Goal: Task Accomplishment & Management: Use online tool/utility

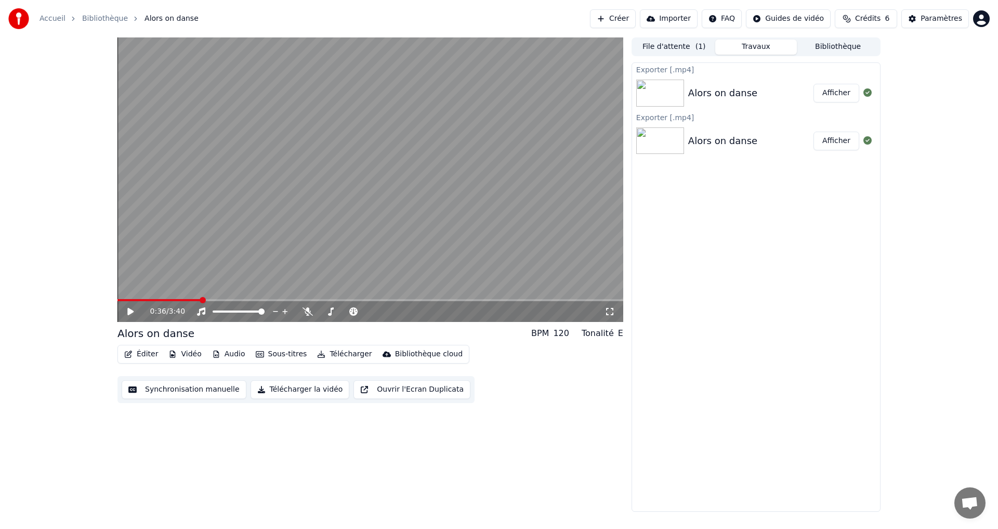
click at [146, 352] on button "Éditer" at bounding box center [141, 354] width 42 height 15
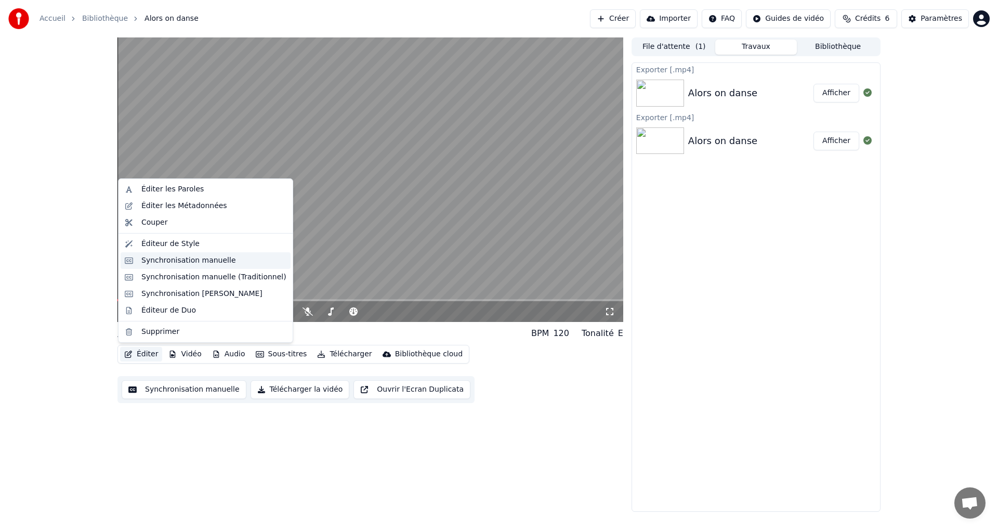
click at [153, 259] on div "Synchronisation manuelle" at bounding box center [188, 260] width 95 height 10
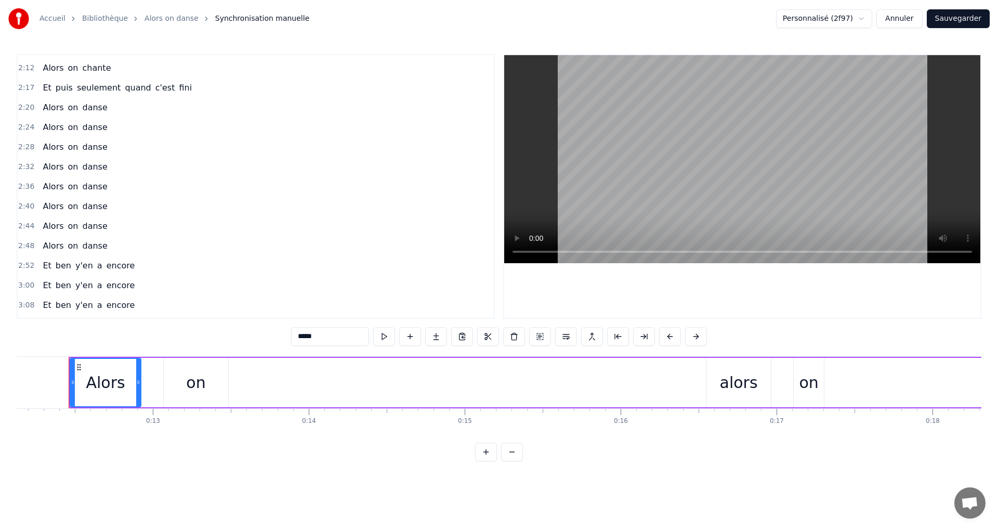
scroll to position [883, 0]
click at [73, 236] on div "Et ben y'en a encore" at bounding box center [88, 228] width 100 height 19
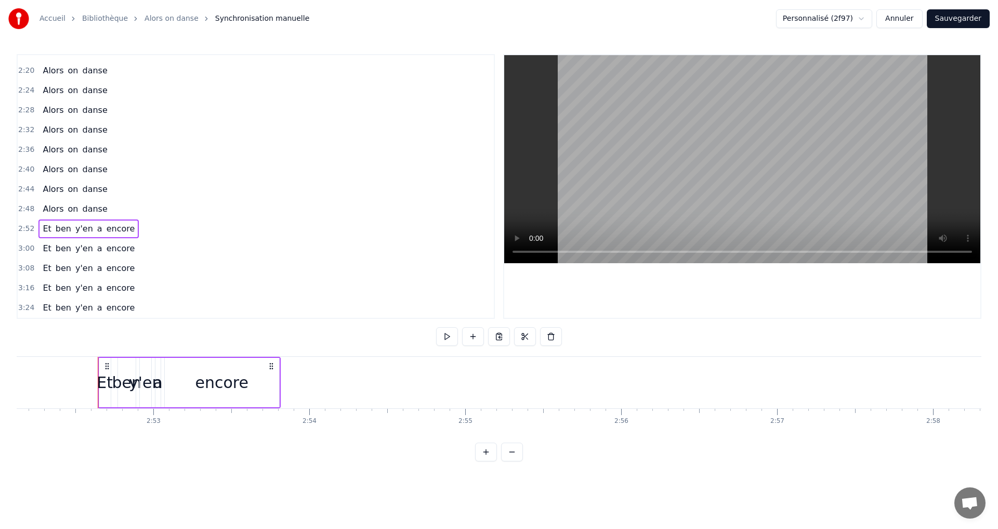
scroll to position [0, 26866]
click at [75, 250] on span "y'en" at bounding box center [84, 248] width 20 height 12
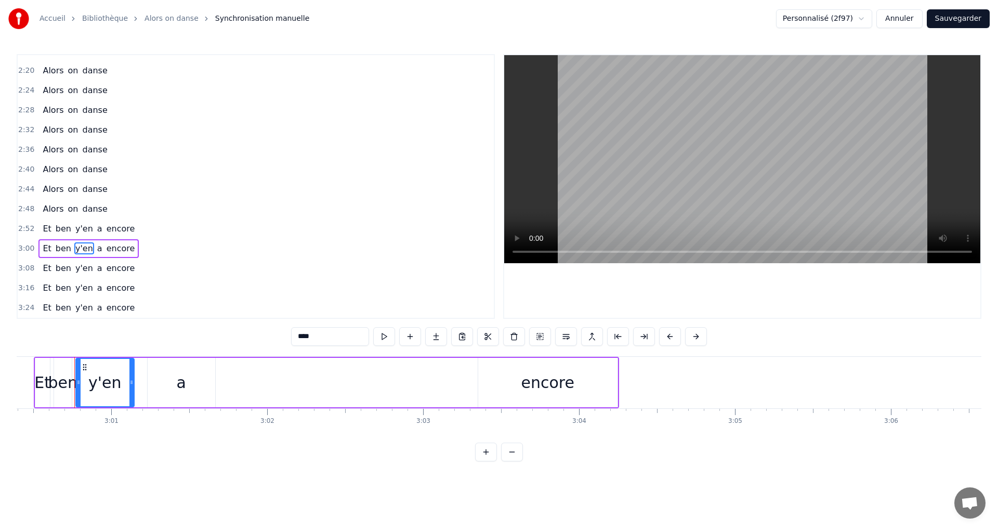
scroll to position [0, 28132]
click at [78, 270] on span "y'en" at bounding box center [84, 268] width 20 height 12
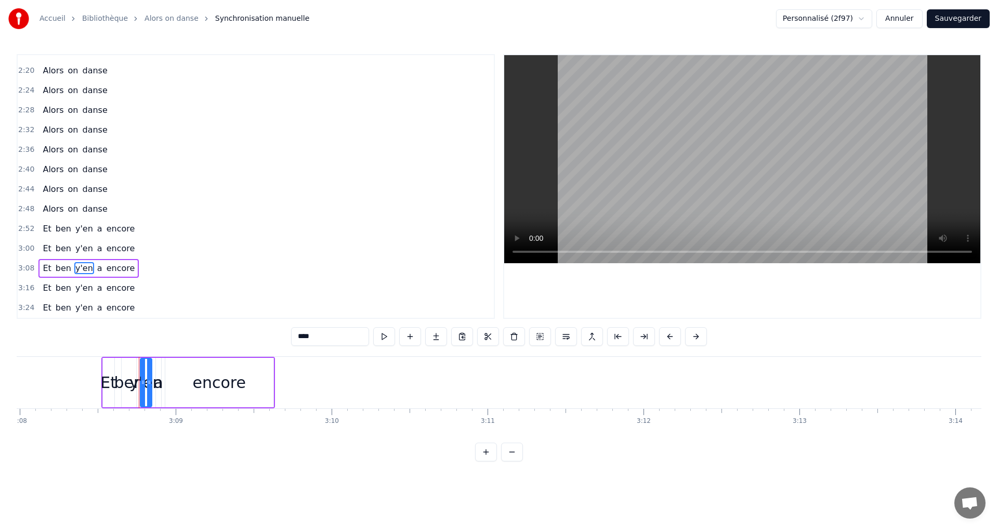
scroll to position [0, 29380]
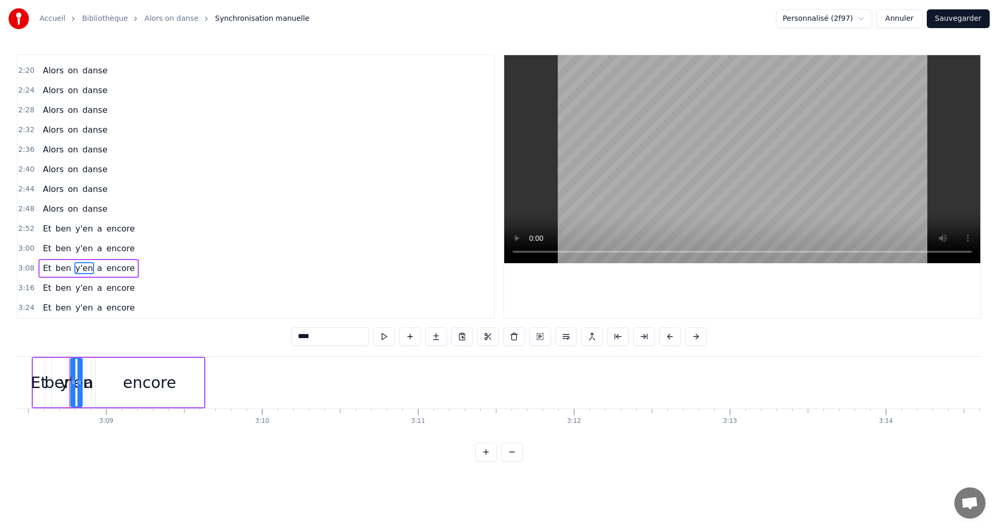
click at [79, 252] on span "y'en" at bounding box center [84, 248] width 20 height 12
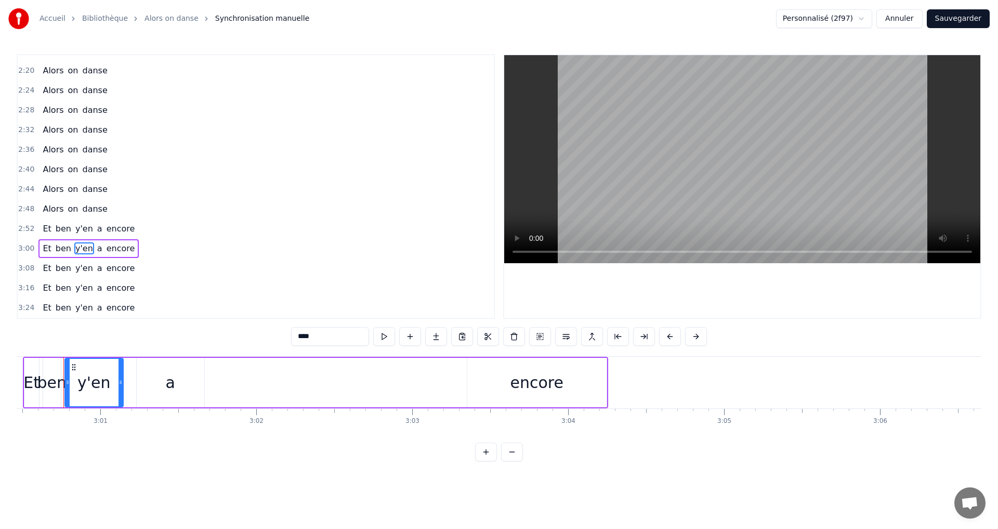
scroll to position [0, 28132]
click at [80, 233] on span "y'en" at bounding box center [84, 228] width 20 height 12
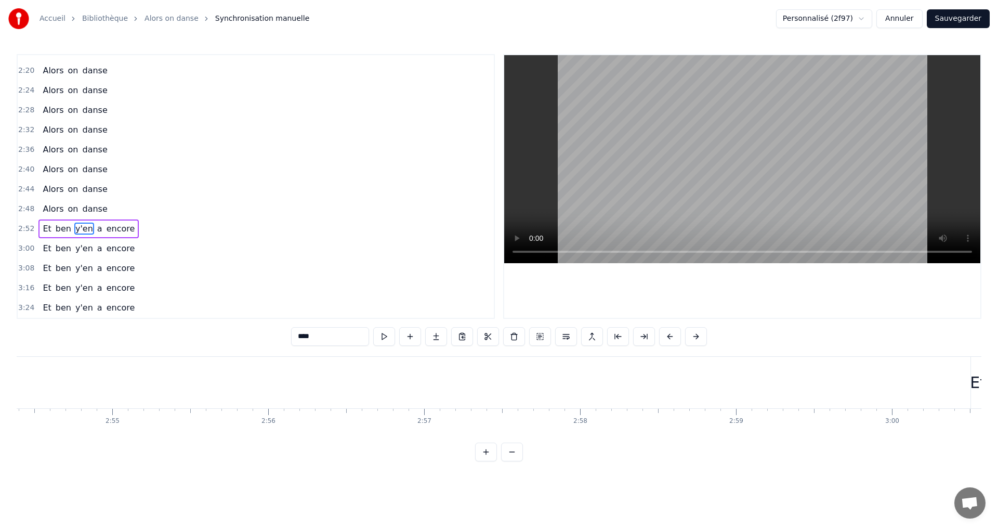
scroll to position [0, 26907]
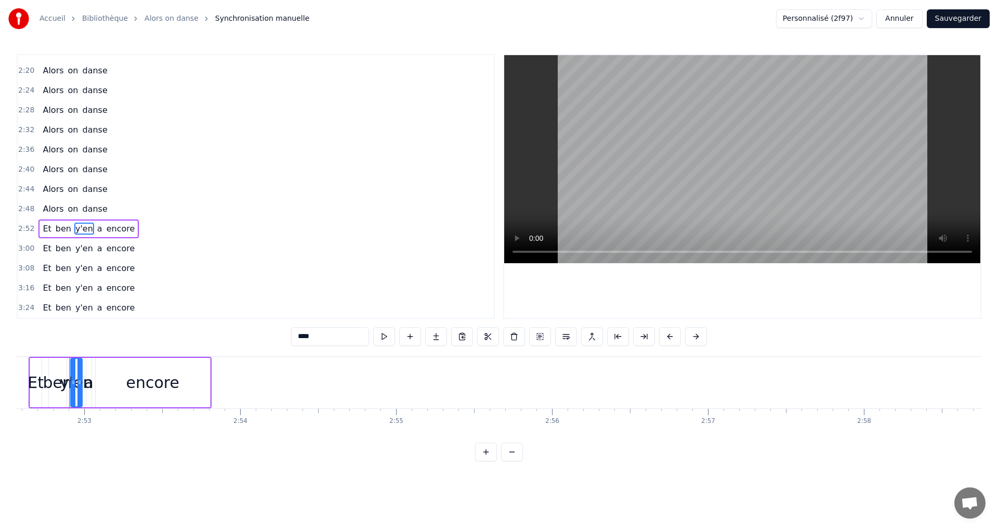
click at [86, 257] on div "Et ben y'en a encore" at bounding box center [88, 248] width 100 height 19
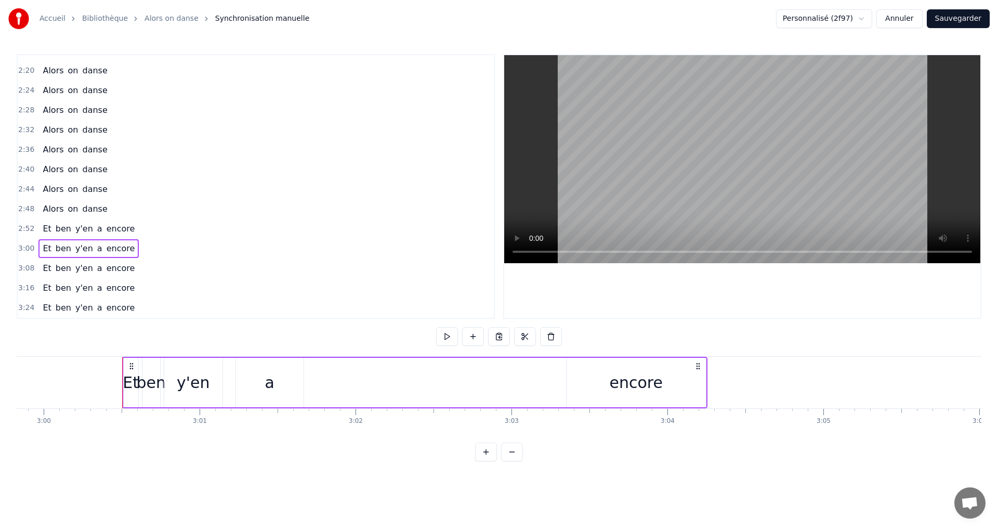
scroll to position [0, 28092]
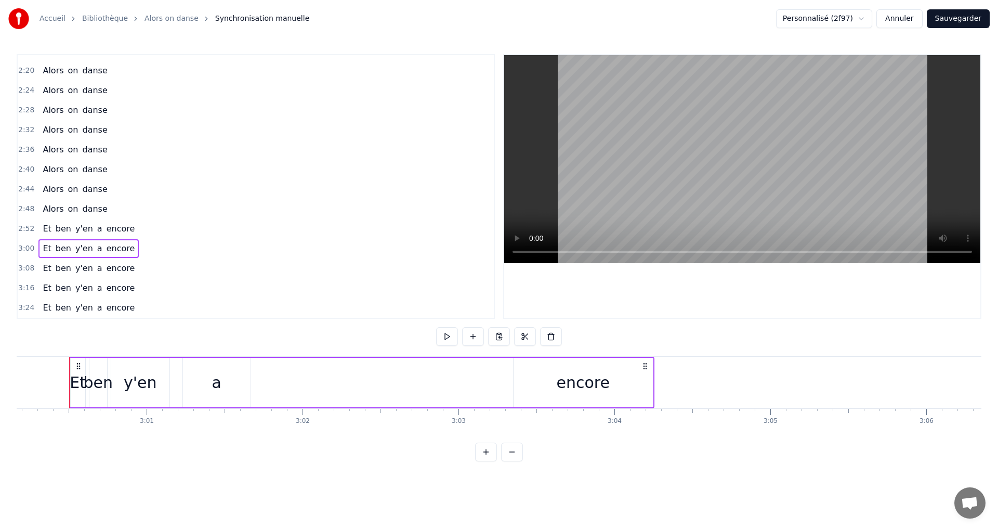
click at [544, 398] on div "encore" at bounding box center [582, 382] width 139 height 49
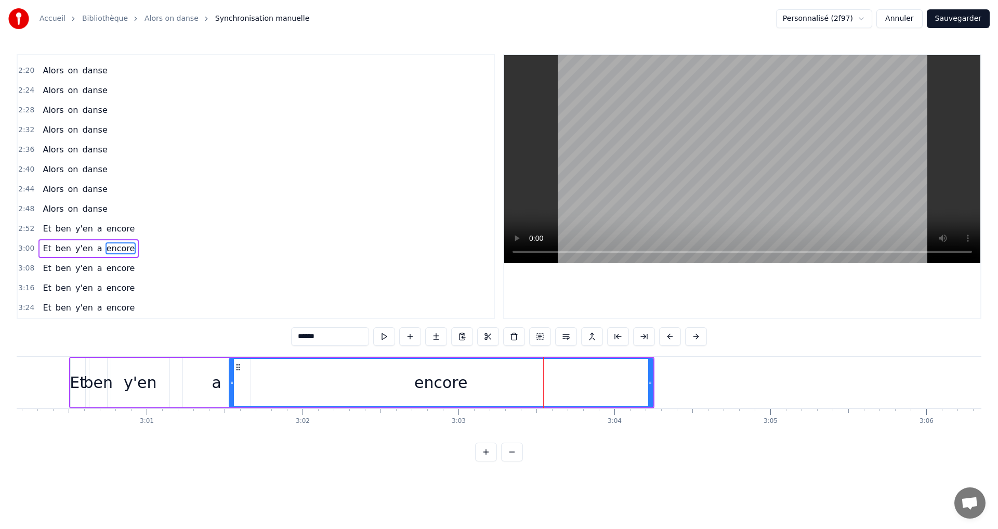
drag, startPoint x: 517, startPoint y: 374, endPoint x: 232, endPoint y: 382, distance: 284.4
click at [232, 382] on div at bounding box center [232, 382] width 4 height 47
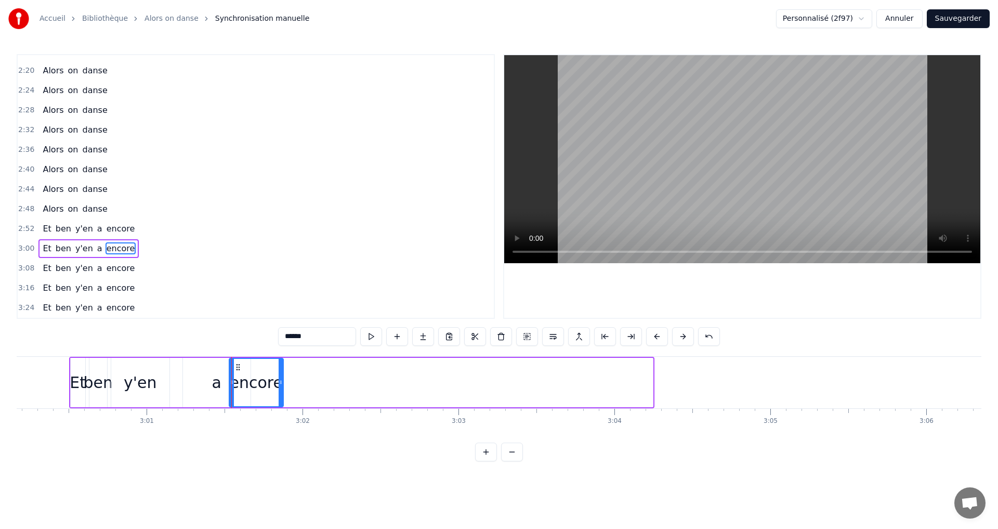
drag, startPoint x: 650, startPoint y: 378, endPoint x: 281, endPoint y: 387, distance: 369.6
click at [281, 387] on div at bounding box center [281, 382] width 4 height 47
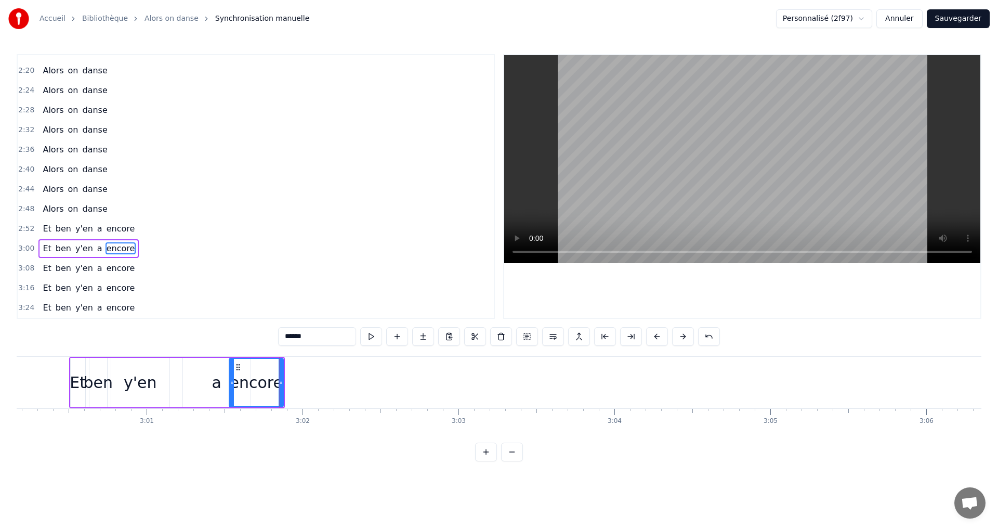
click at [106, 230] on span "encore" at bounding box center [121, 228] width 31 height 12
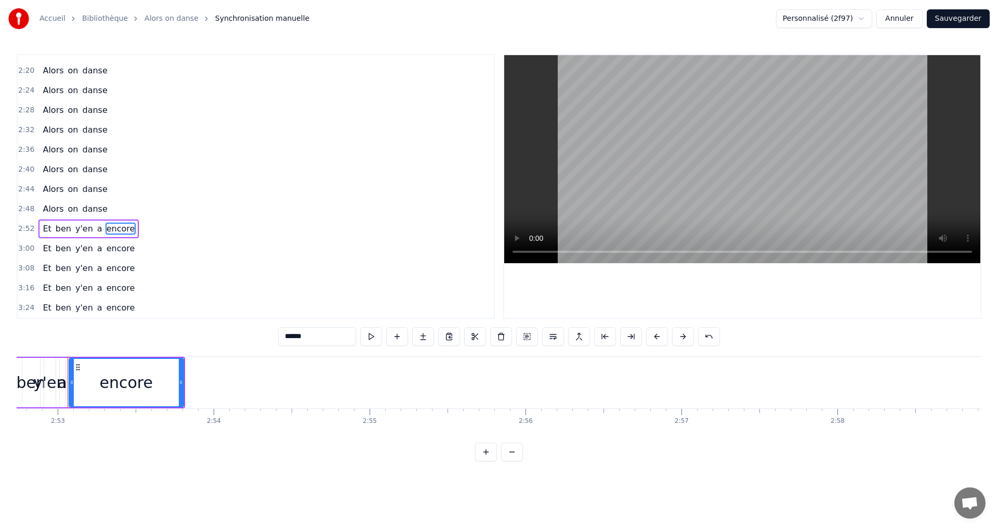
scroll to position [0, 26932]
click at [106, 253] on span "encore" at bounding box center [121, 248] width 31 height 12
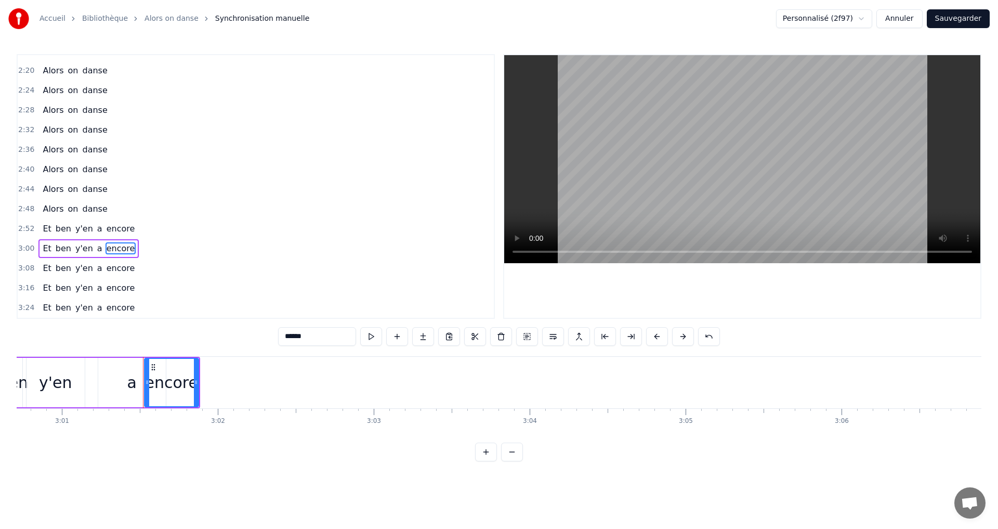
scroll to position [0, 28250]
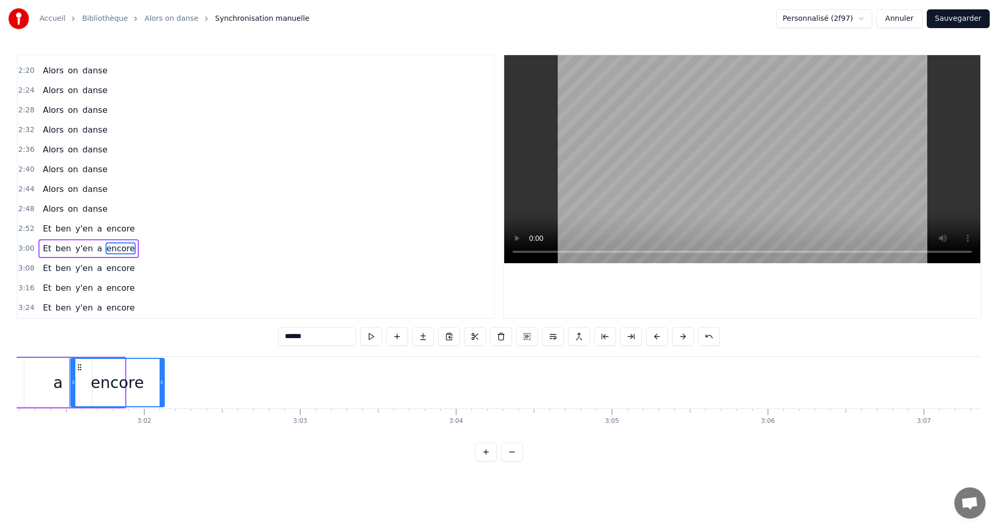
drag, startPoint x: 123, startPoint y: 385, endPoint x: 166, endPoint y: 391, distance: 43.1
click at [164, 391] on div at bounding box center [162, 382] width 4 height 47
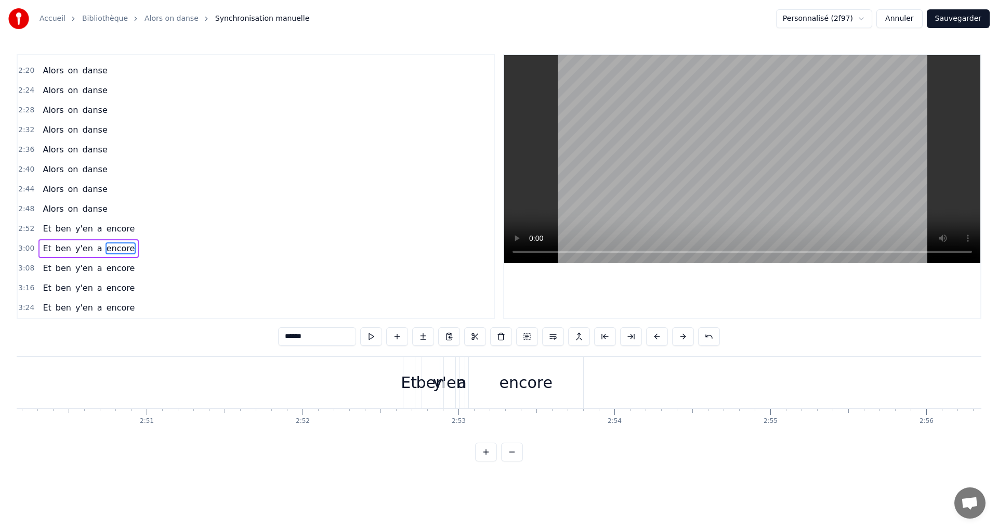
scroll to position [0, 26910]
click at [80, 331] on div "0:12 Alors on alors on alors on 0:21 Qui dit mariage dit partage 0:23 Devant le…" at bounding box center [499, 257] width 965 height 407
click at [50, 380] on div "ben" at bounding box center [53, 382] width 30 height 23
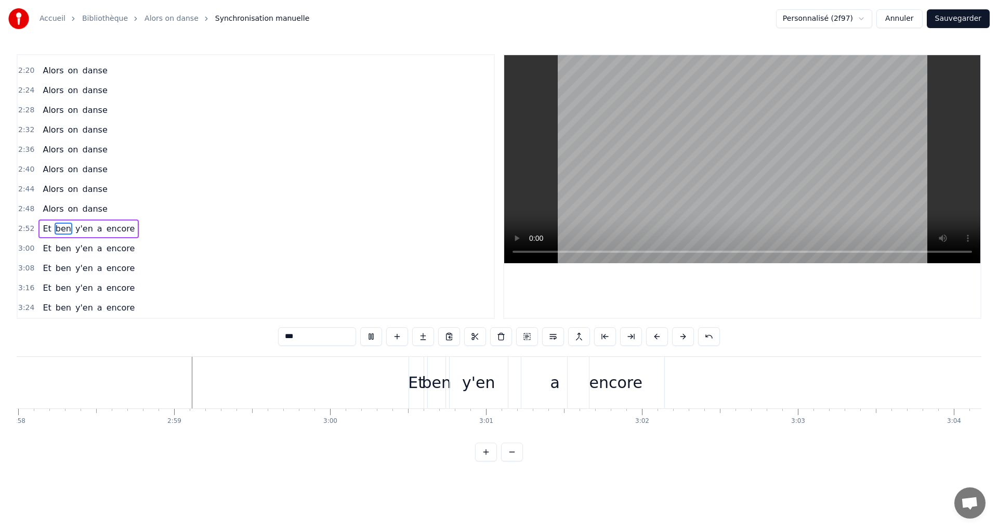
scroll to position [0, 27753]
drag, startPoint x: 535, startPoint y: 385, endPoint x: 521, endPoint y: 383, distance: 14.1
click at [521, 383] on div "a" at bounding box center [555, 382] width 68 height 51
type input "*"
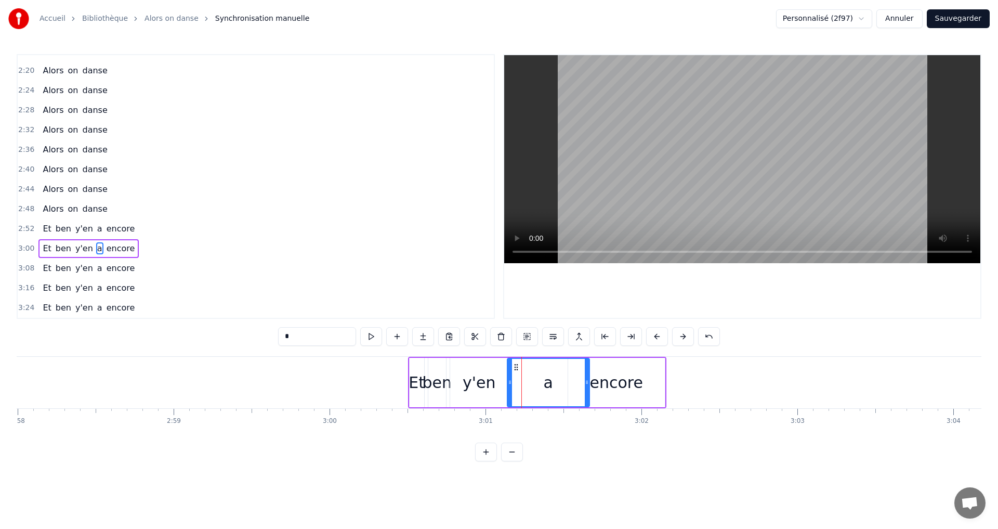
drag, startPoint x: 526, startPoint y: 381, endPoint x: 511, endPoint y: 382, distance: 14.6
click at [511, 382] on icon at bounding box center [510, 382] width 4 height 8
drag, startPoint x: 589, startPoint y: 383, endPoint x: 582, endPoint y: 384, distance: 7.4
click at [582, 384] on div "a" at bounding box center [548, 382] width 83 height 49
drag, startPoint x: 587, startPoint y: 381, endPoint x: 558, endPoint y: 382, distance: 29.6
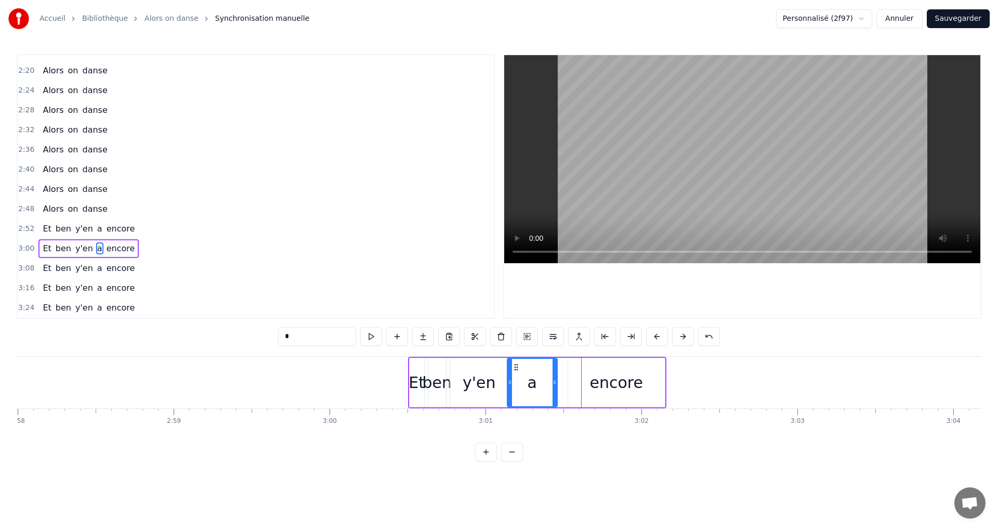
click at [555, 384] on icon at bounding box center [554, 382] width 4 height 8
click at [561, 378] on div "Et ben y'en a encore" at bounding box center [537, 382] width 258 height 51
click at [576, 376] on div "encore" at bounding box center [616, 382] width 97 height 49
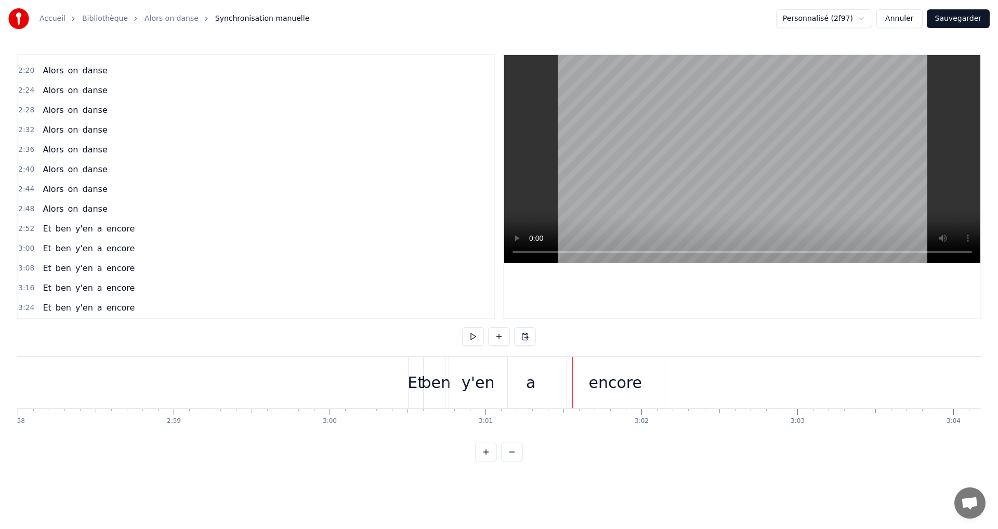
click at [582, 379] on div "encore" at bounding box center [615, 382] width 97 height 51
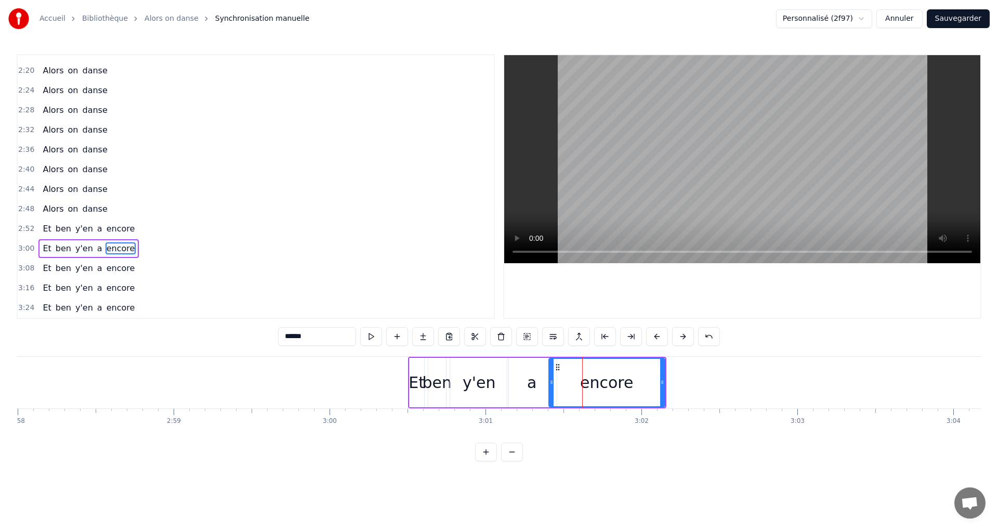
drag, startPoint x: 571, startPoint y: 384, endPoint x: 551, endPoint y: 384, distance: 19.2
click at [551, 384] on icon at bounding box center [551, 382] width 4 height 8
drag, startPoint x: 663, startPoint y: 383, endPoint x: 638, endPoint y: 386, distance: 25.1
click at [638, 386] on icon at bounding box center [637, 382] width 4 height 8
click at [416, 364] on div "Et" at bounding box center [417, 382] width 15 height 49
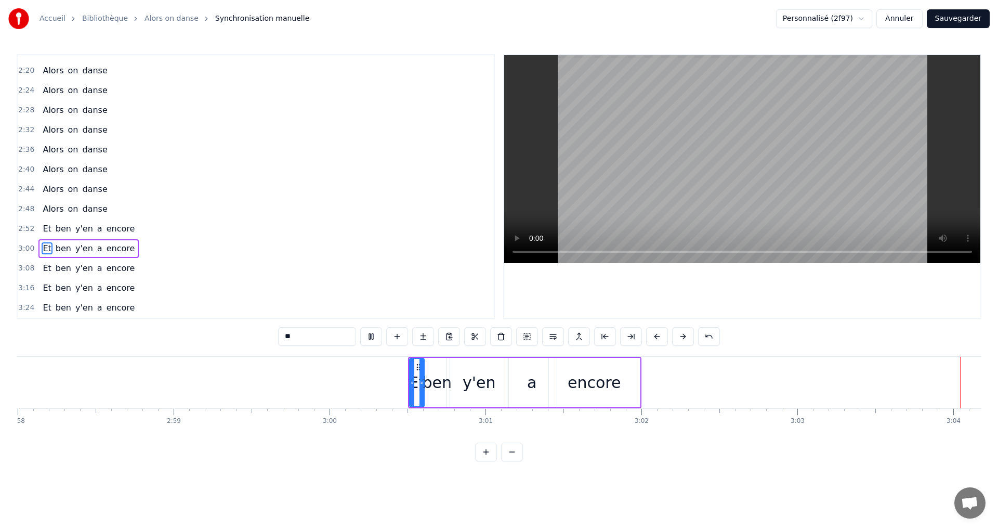
click at [418, 380] on div "Et" at bounding box center [417, 382] width 14 height 47
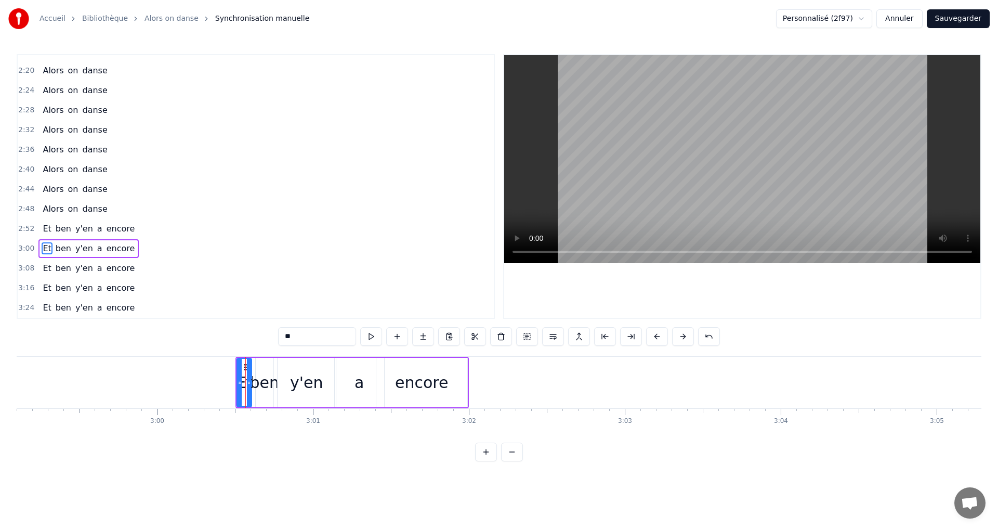
scroll to position [0, 27920]
click at [268, 379] on div "ben" at bounding box center [270, 382] width 30 height 23
click at [246, 380] on div "Et" at bounding box center [249, 382] width 16 height 23
click at [370, 377] on div "a" at bounding box center [364, 382] width 49 height 49
drag, startPoint x: 386, startPoint y: 378, endPoint x: 366, endPoint y: 378, distance: 19.7
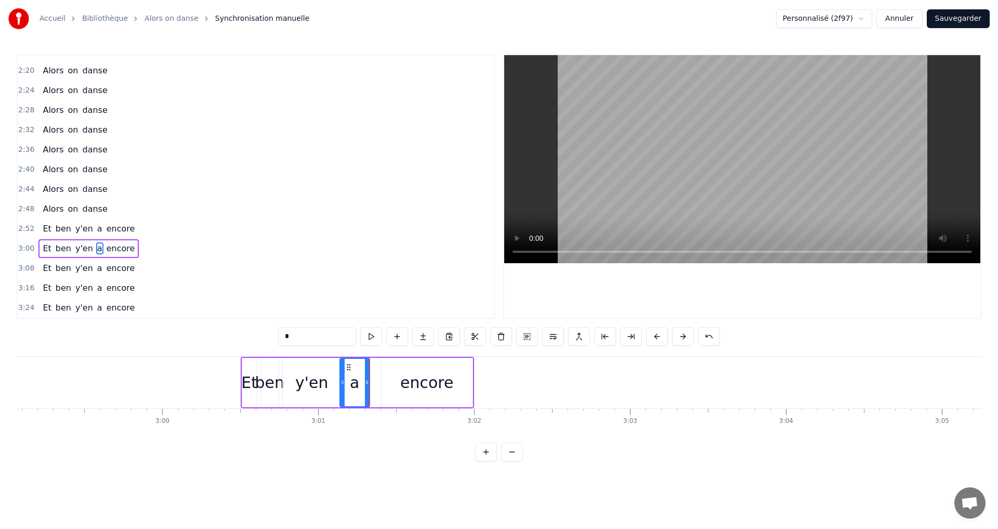
click at [366, 378] on icon at bounding box center [367, 382] width 4 height 8
click at [394, 377] on div "encore" at bounding box center [426, 382] width 91 height 49
drag, startPoint x: 384, startPoint y: 378, endPoint x: 368, endPoint y: 380, distance: 15.7
click at [368, 380] on icon at bounding box center [368, 382] width 4 height 8
drag, startPoint x: 471, startPoint y: 381, endPoint x: 449, endPoint y: 384, distance: 23.0
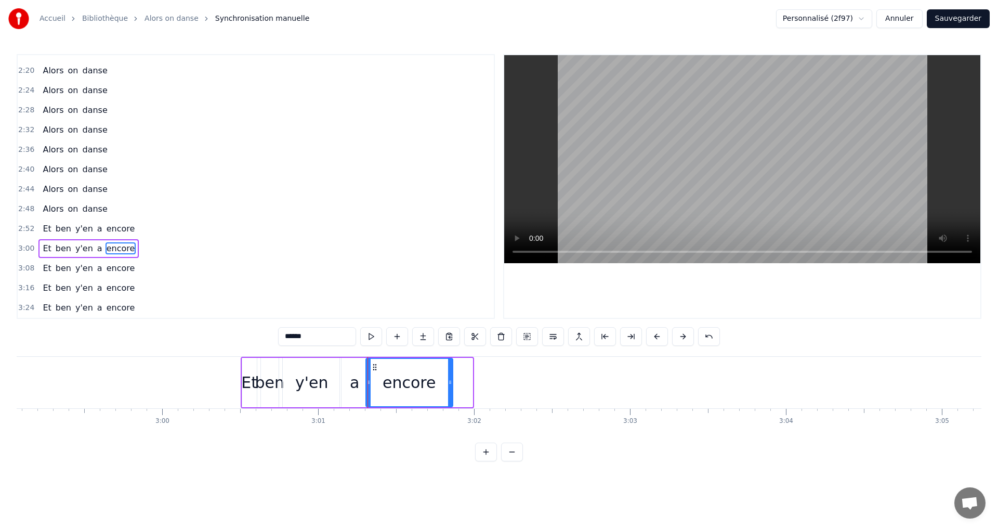
click at [451, 384] on icon at bounding box center [450, 382] width 4 height 8
click at [253, 377] on div "Et" at bounding box center [249, 382] width 16 height 23
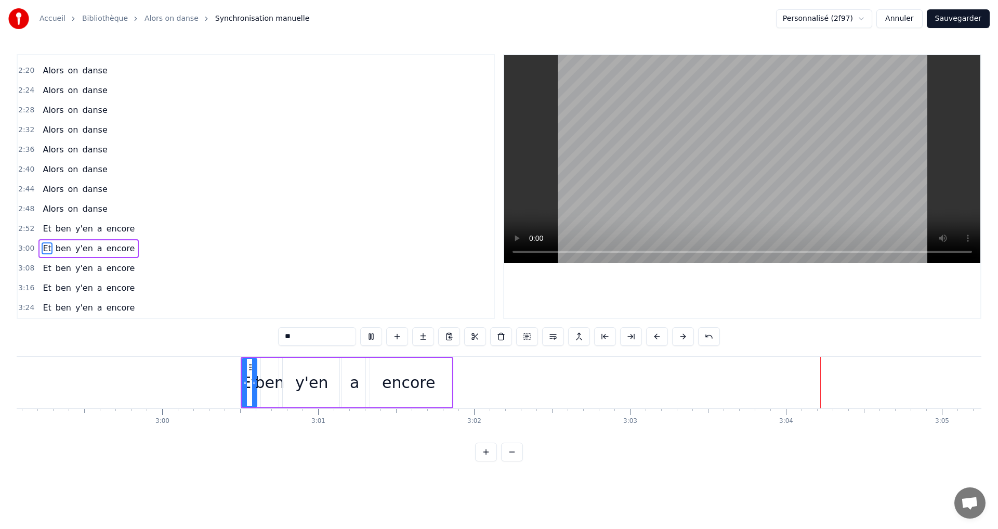
click at [249, 377] on div "Et" at bounding box center [249, 382] width 16 height 23
click at [417, 382] on div "encore" at bounding box center [408, 382] width 53 height 23
click at [360, 385] on div "a" at bounding box center [355, 382] width 30 height 49
drag, startPoint x: 368, startPoint y: 383, endPoint x: 357, endPoint y: 384, distance: 11.0
click at [357, 384] on icon at bounding box center [356, 382] width 4 height 8
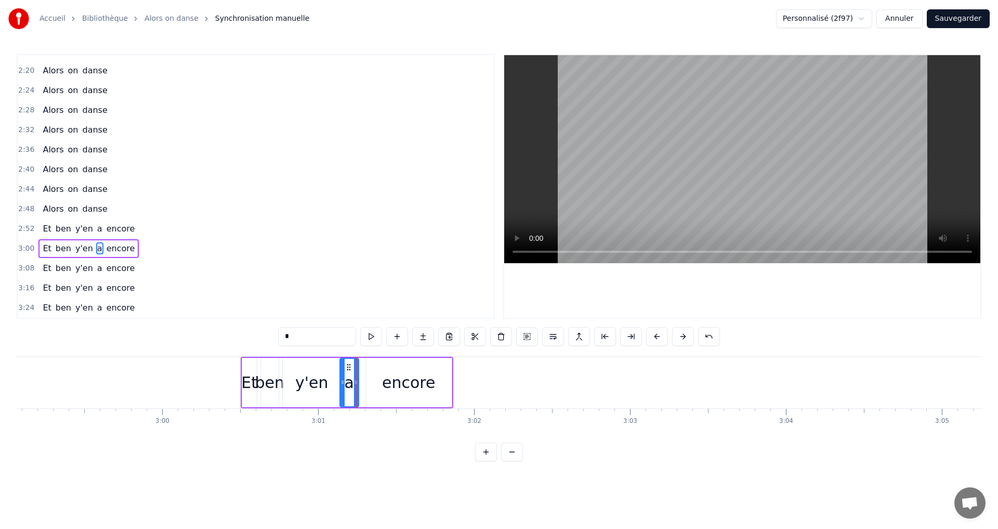
click at [379, 381] on div "encore" at bounding box center [409, 382] width 86 height 49
drag, startPoint x: 366, startPoint y: 384, endPoint x: 356, endPoint y: 385, distance: 10.0
click at [357, 385] on icon at bounding box center [359, 382] width 4 height 8
drag, startPoint x: 449, startPoint y: 380, endPoint x: 425, endPoint y: 383, distance: 23.6
click at [425, 383] on icon at bounding box center [426, 382] width 4 height 8
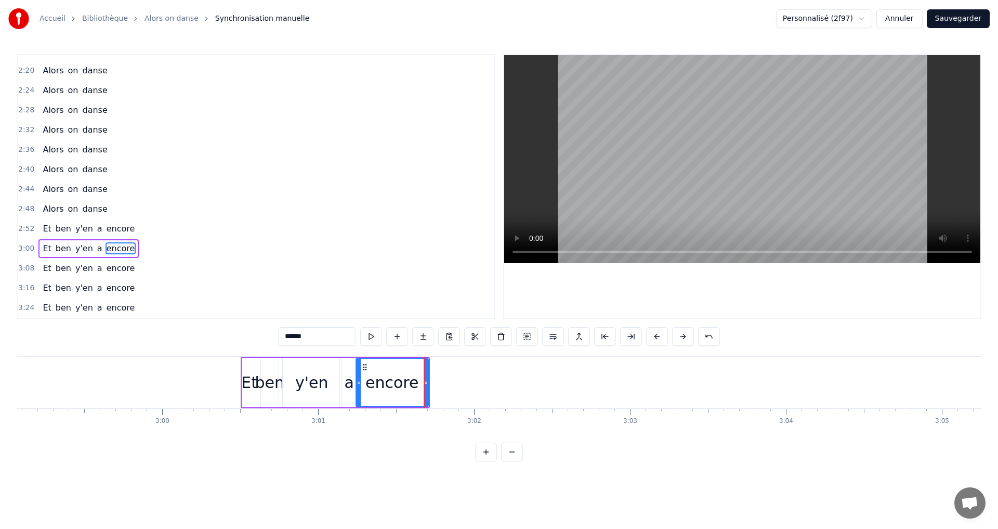
click at [252, 386] on div "Et" at bounding box center [249, 382] width 16 height 23
type input "**"
click at [246, 386] on icon at bounding box center [245, 382] width 4 height 8
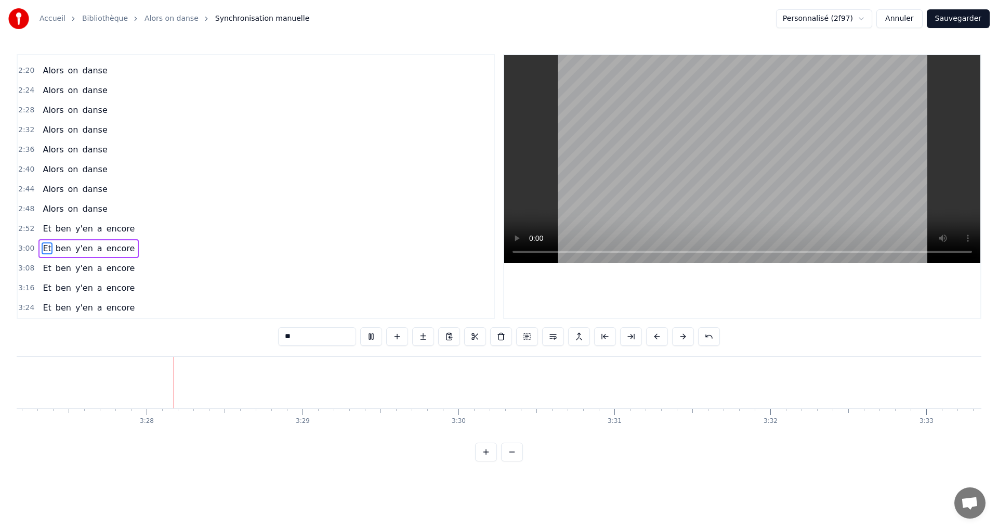
scroll to position [0, 32303]
click at [953, 24] on button "Sauvegarder" at bounding box center [958, 18] width 63 height 19
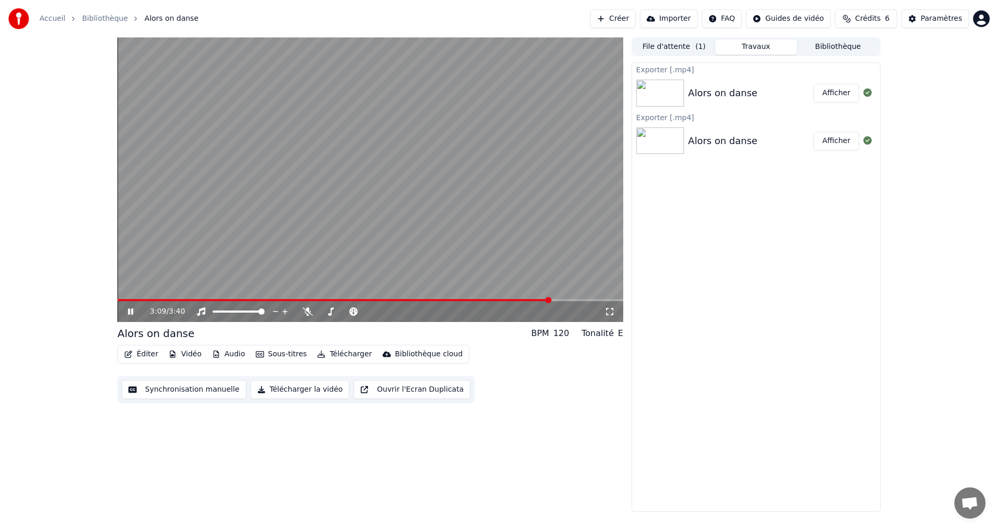
click at [550, 303] on span at bounding box center [548, 300] width 6 height 6
click at [127, 315] on icon at bounding box center [138, 311] width 24 height 8
click at [422, 297] on span at bounding box center [421, 300] width 6 height 6
click at [141, 305] on div "2:14 / 3:40" at bounding box center [370, 311] width 506 height 21
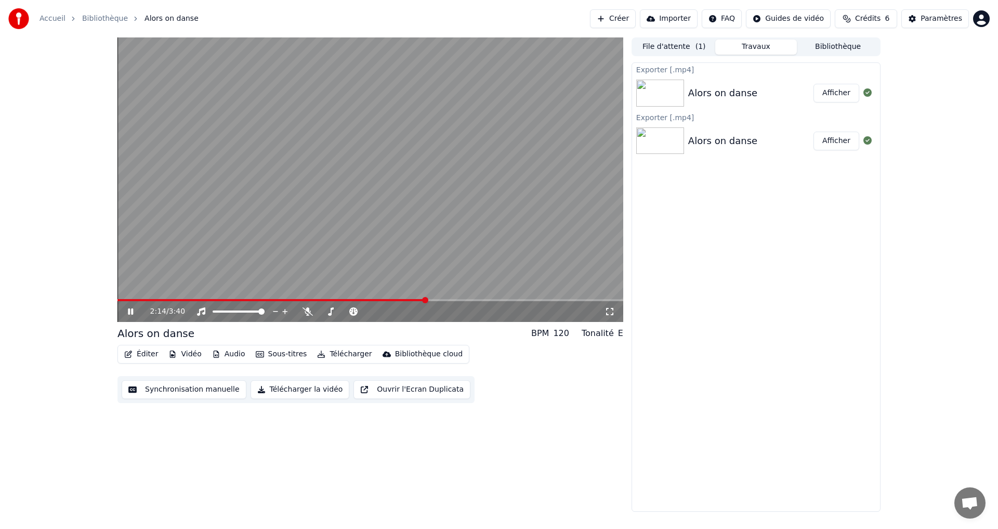
click at [129, 312] on icon at bounding box center [130, 311] width 5 height 6
click at [130, 311] on icon at bounding box center [130, 311] width 6 height 7
click at [480, 299] on span at bounding box center [370, 300] width 506 height 2
click at [504, 296] on video at bounding box center [370, 179] width 506 height 284
click at [509, 301] on div "2:39 / 3:40" at bounding box center [370, 311] width 506 height 21
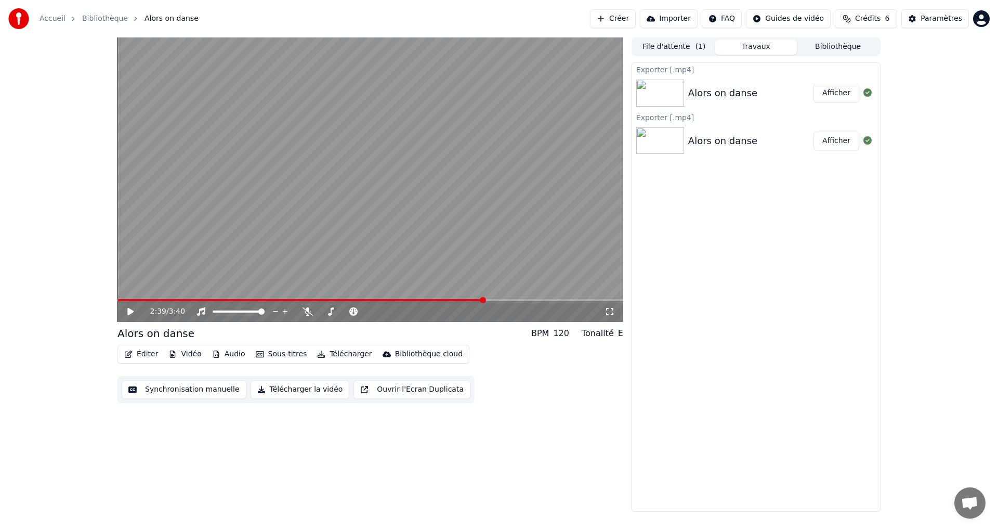
click at [506, 298] on video at bounding box center [370, 179] width 506 height 284
click at [507, 301] on span at bounding box center [370, 300] width 506 height 2
click at [492, 300] on span at bounding box center [305, 300] width 376 height 2
click at [464, 298] on video at bounding box center [370, 179] width 506 height 284
click at [472, 302] on div "2:47 / 3:40" at bounding box center [370, 311] width 506 height 21
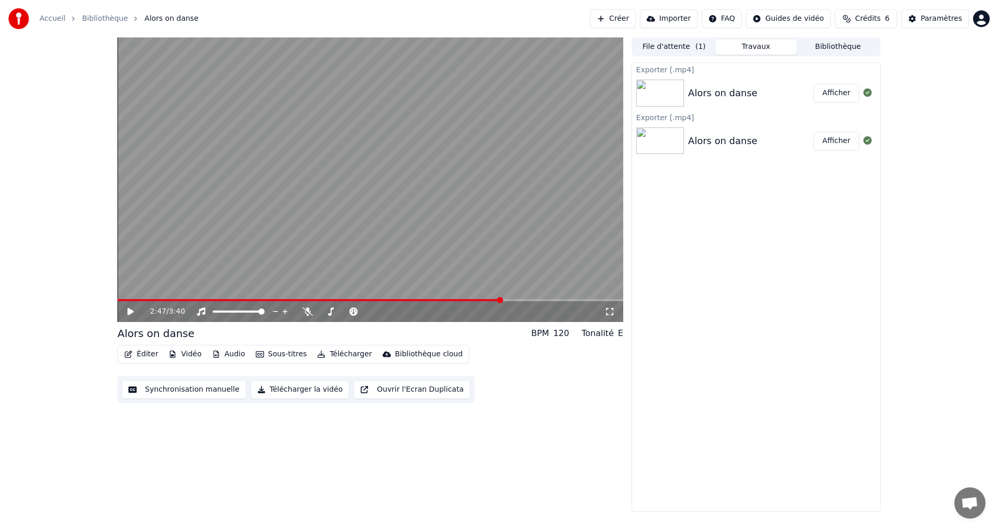
click at [133, 316] on div "2:47 / 3:40" at bounding box center [370, 311] width 497 height 10
click at [130, 314] on icon at bounding box center [130, 311] width 6 height 7
click at [130, 314] on icon at bounding box center [130, 311] width 5 height 6
click at [271, 393] on button "Télécharger la vidéo" at bounding box center [300, 389] width 99 height 19
click at [283, 391] on button "Télécharger la vidéo" at bounding box center [300, 389] width 99 height 19
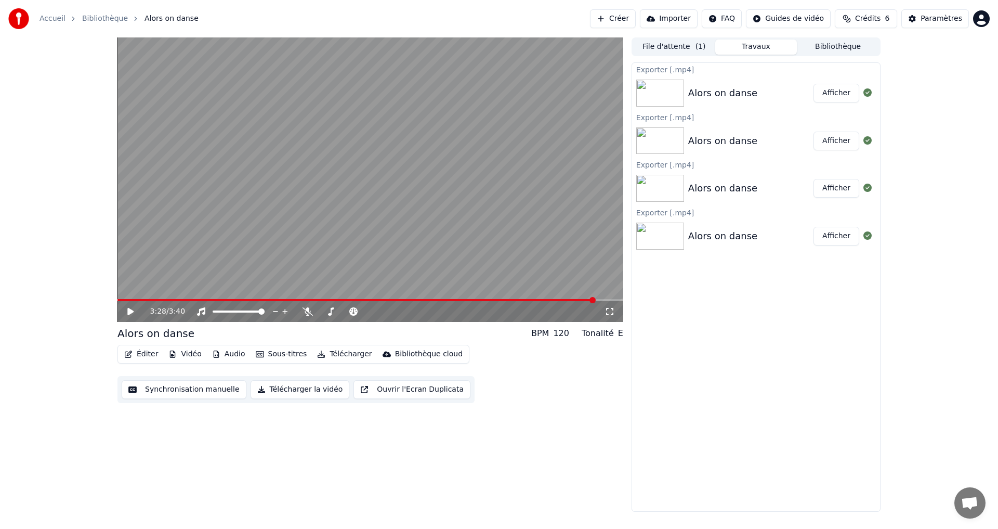
click at [166, 488] on div "3:28 / 3:40 Alors on danse BPM 120 Tonalité E Éditer Vidéo Audio Sous-titres Té…" at bounding box center [370, 274] width 506 height 474
